Goal: Participate in discussion: Engage in conversation with other users on a specific topic

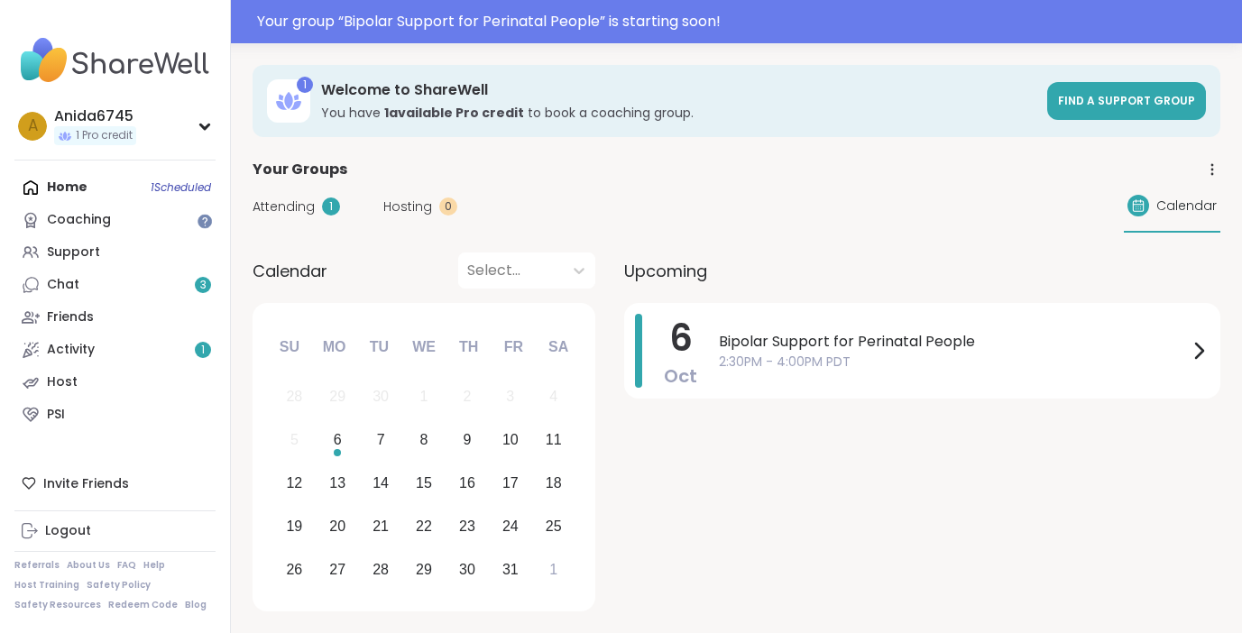
click at [117, 195] on div "Home 1 Scheduled Coaching Support Chat 3 Friends Activity 1 Host PSI" at bounding box center [114, 301] width 201 height 260
click at [291, 201] on span "Attending" at bounding box center [284, 207] width 62 height 19
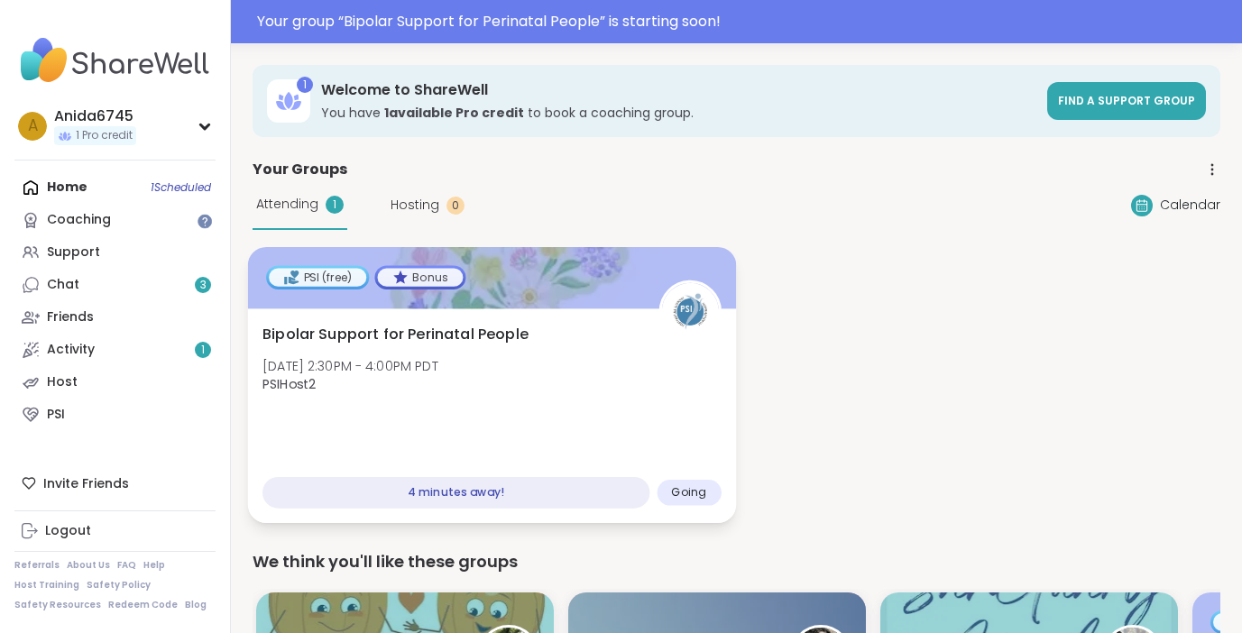
click at [709, 486] on div "Going" at bounding box center [689, 493] width 64 height 26
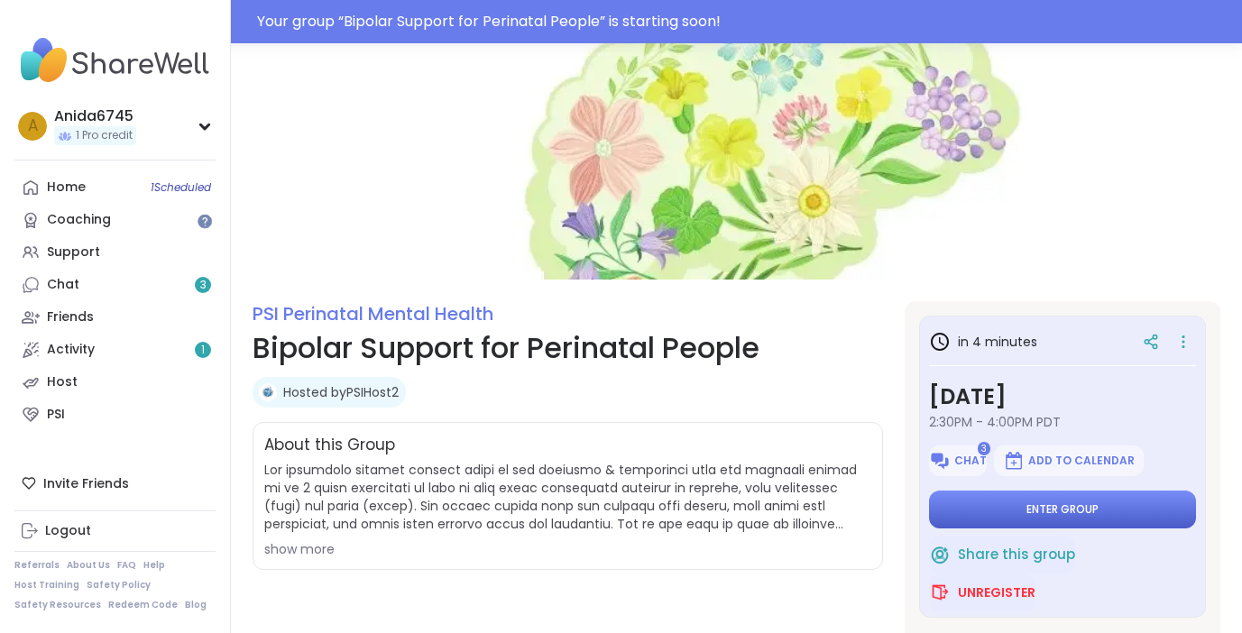
click at [1123, 503] on button "Enter group" at bounding box center [1062, 510] width 267 height 38
click at [1078, 507] on span "Enter group" at bounding box center [1063, 509] width 72 height 14
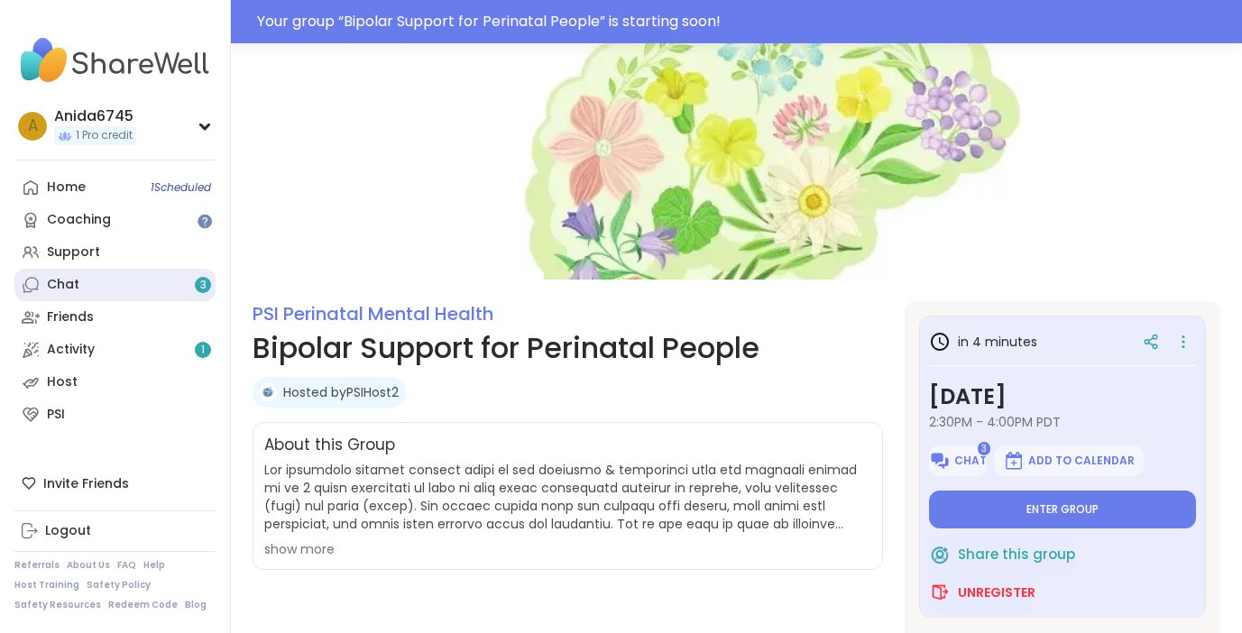
click at [125, 283] on link "Chat 3" at bounding box center [114, 285] width 201 height 32
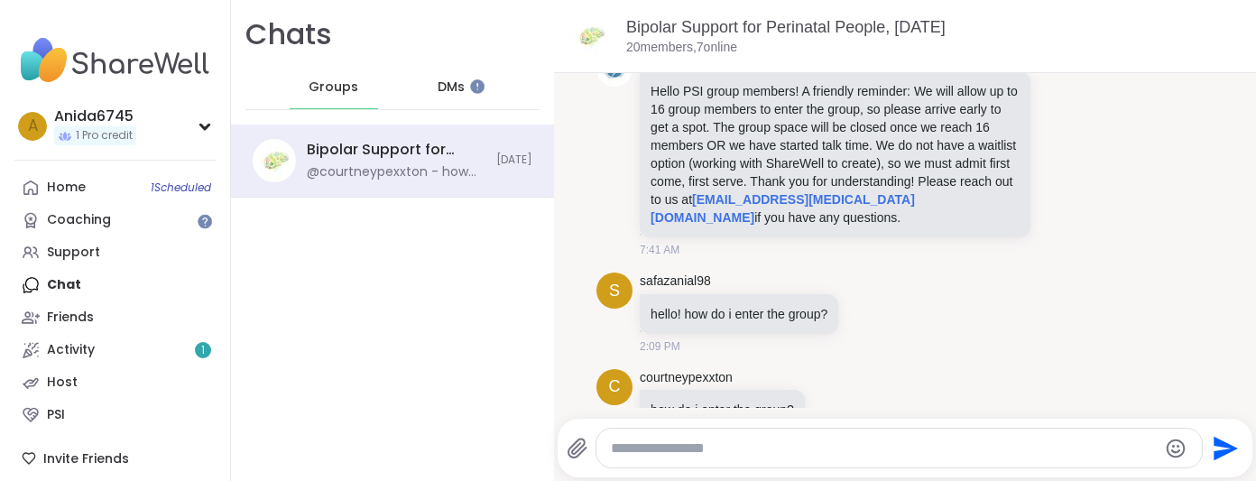
scroll to position [141, 0]
